Goal: Information Seeking & Learning: Learn about a topic

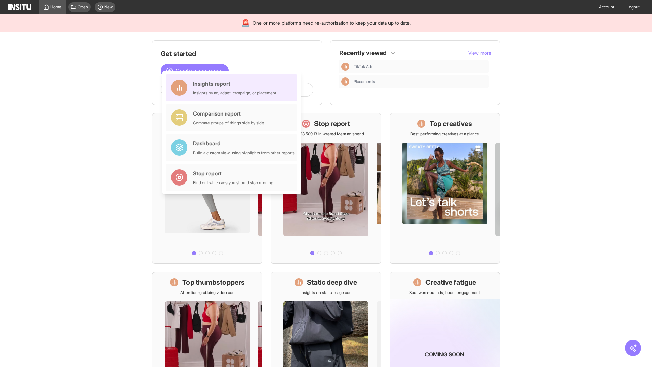
click at [233, 88] on div "Insights report Insights by ad, adset, campaign, or placement" at bounding box center [235, 87] width 84 height 16
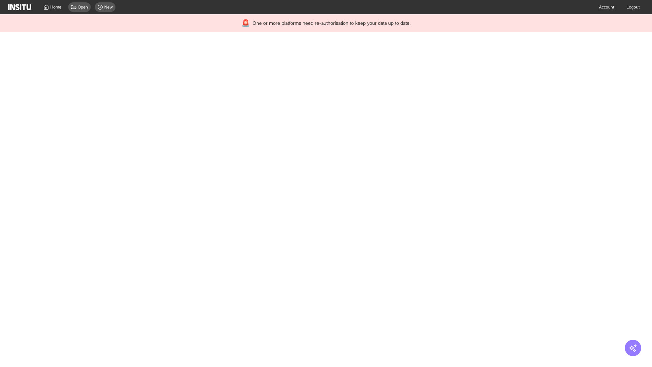
select select "**"
